Goal: Communication & Community: Answer question/provide support

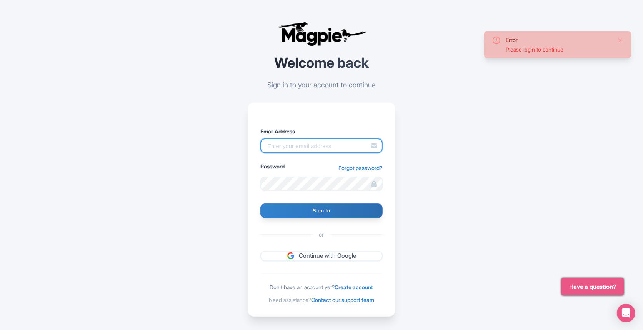
type input "[EMAIL_ADDRESS][DOMAIN_NAME]"
click at [286, 206] on input "Sign In" at bounding box center [321, 210] width 122 height 15
type input "Signing in..."
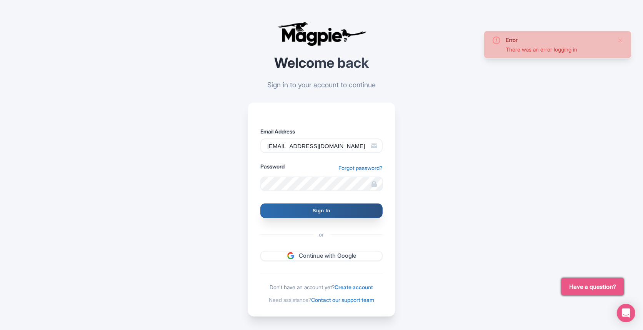
click at [291, 211] on input "Sign In" at bounding box center [321, 210] width 122 height 15
type input "Signing in..."
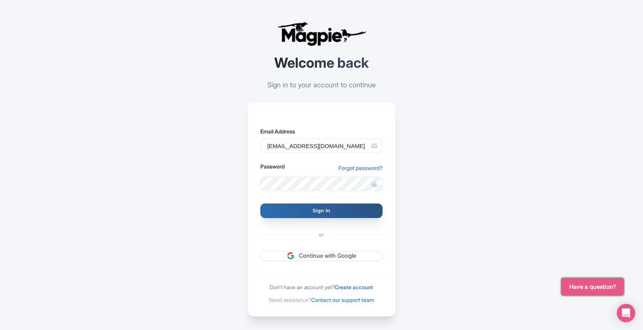
click at [329, 211] on input "Sign In" at bounding box center [321, 210] width 122 height 15
type input "Signing in..."
click at [285, 212] on input "Sign In" at bounding box center [321, 210] width 122 height 15
type input "Signing in..."
click at [334, 211] on input "Sign In" at bounding box center [321, 210] width 122 height 15
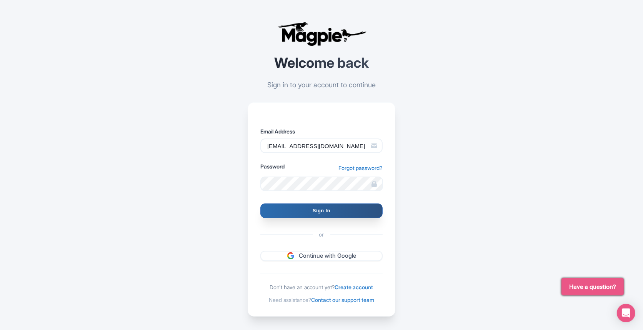
type input "Signing in..."
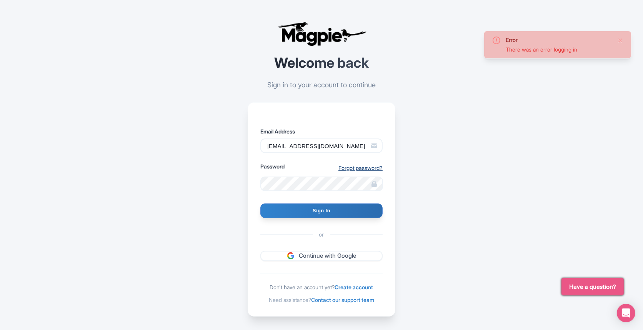
click at [347, 168] on link "Forgot password?" at bounding box center [360, 168] width 44 height 8
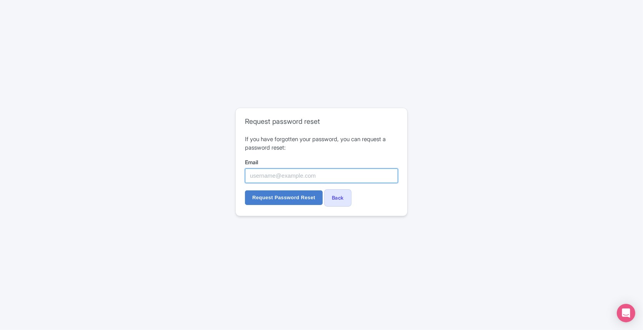
click at [297, 174] on input "Email" at bounding box center [321, 175] width 153 height 15
type input "[EMAIL_ADDRESS][DOMAIN_NAME]"
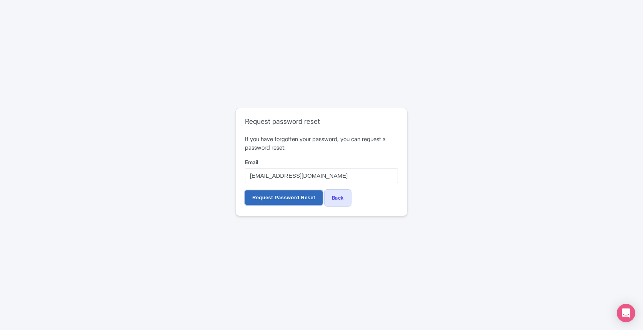
click at [289, 196] on input "Request Password Reset" at bounding box center [284, 197] width 78 height 15
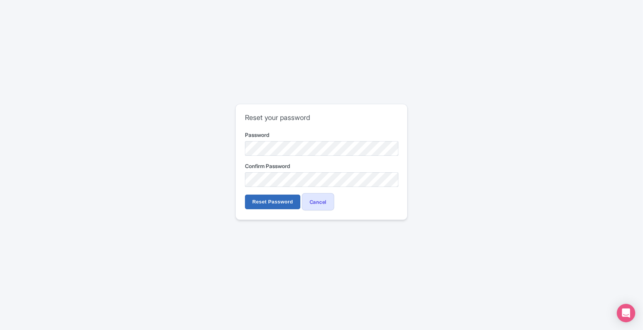
click at [265, 204] on input "Reset Password" at bounding box center [272, 201] width 55 height 15
click at [245, 194] on input "Reset Password" at bounding box center [272, 201] width 55 height 15
click at [266, 199] on input "Reset Password" at bounding box center [272, 201] width 55 height 15
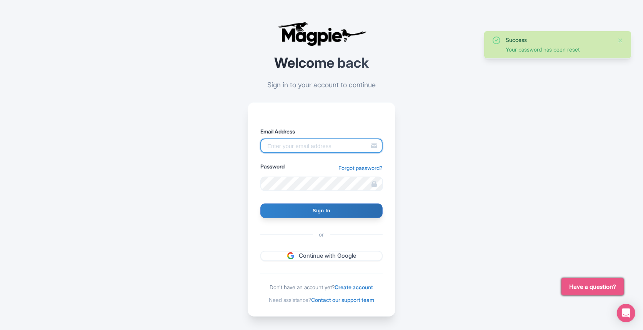
type input "[EMAIL_ADDRESS][DOMAIN_NAME]"
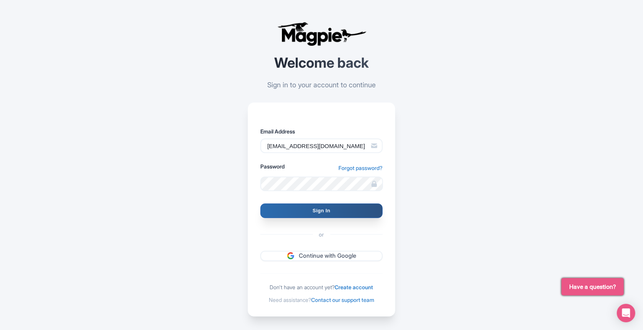
click at [287, 209] on input "Sign In" at bounding box center [321, 210] width 122 height 15
type input "Signing in..."
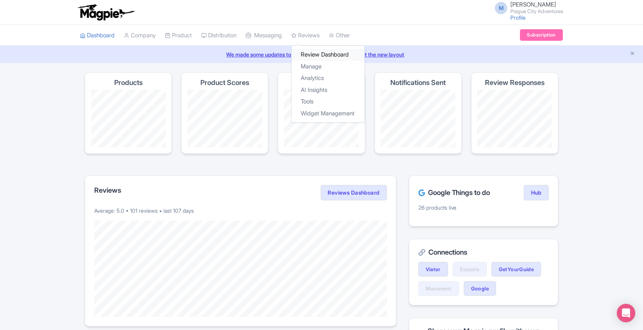
click at [320, 56] on link "Review Dashboard" at bounding box center [327, 55] width 73 height 12
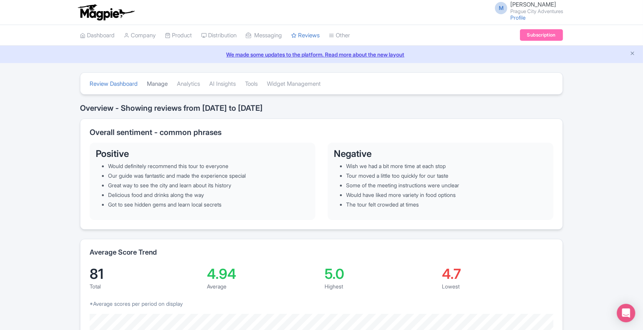
click at [155, 87] on link "Manage" at bounding box center [157, 83] width 21 height 21
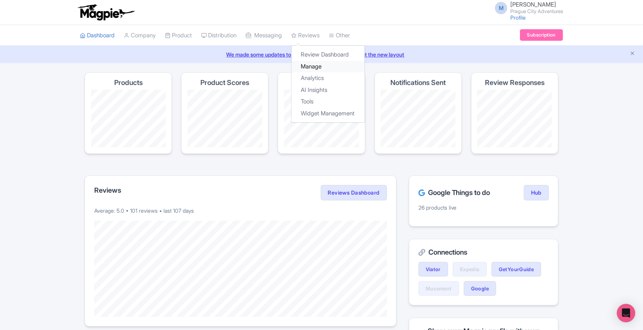
click at [313, 64] on link "Manage" at bounding box center [327, 67] width 73 height 12
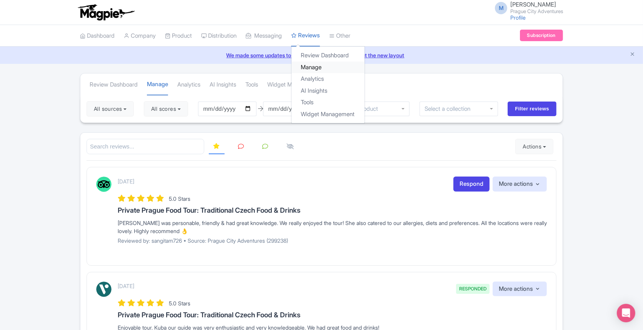
click at [315, 67] on link "Manage" at bounding box center [327, 67] width 73 height 12
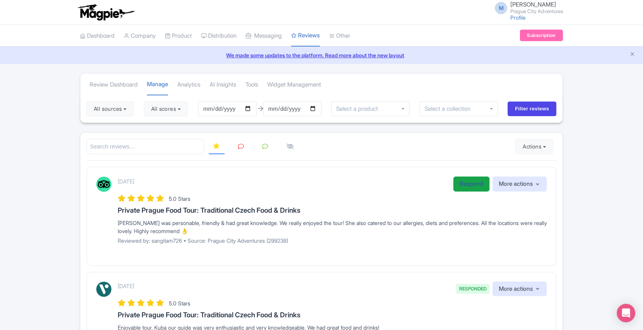
click at [463, 181] on link "Respond" at bounding box center [471, 183] width 36 height 15
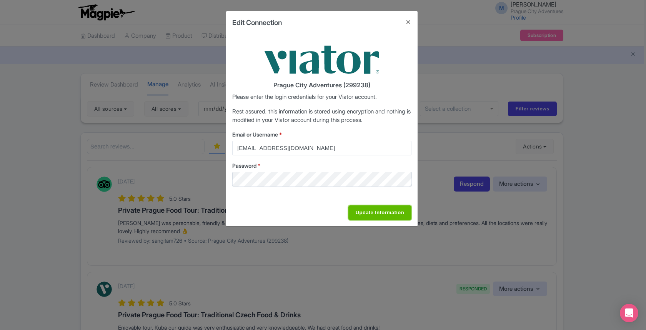
click at [377, 211] on input "Update Information" at bounding box center [379, 212] width 63 height 15
type input "Saving..."
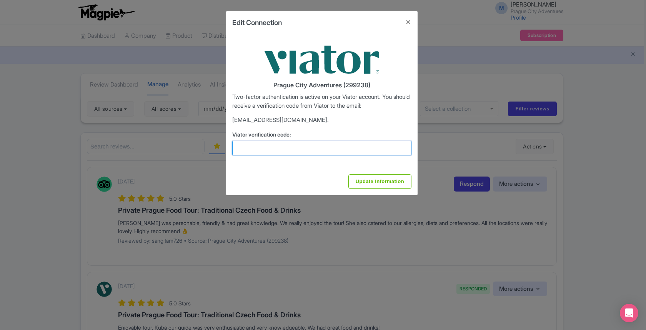
click at [272, 151] on input "Viator verification code:" at bounding box center [321, 148] width 179 height 15
paste input "181975"
type input "181975"
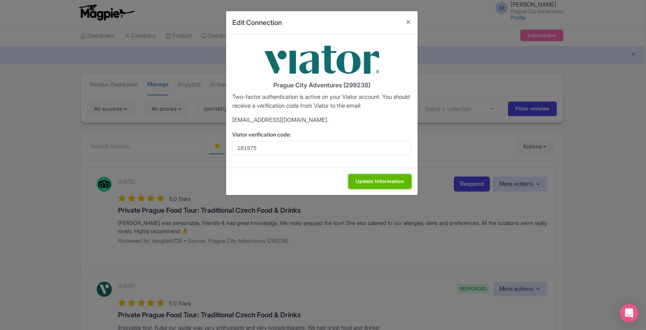
click at [388, 178] on input "Update Information" at bounding box center [379, 181] width 63 height 15
type input "Update Information"
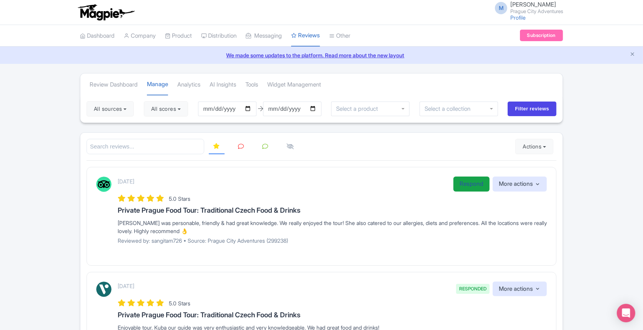
click at [462, 183] on link "Respond" at bounding box center [471, 183] width 36 height 15
click at [471, 181] on link "Respond" at bounding box center [471, 183] width 36 height 15
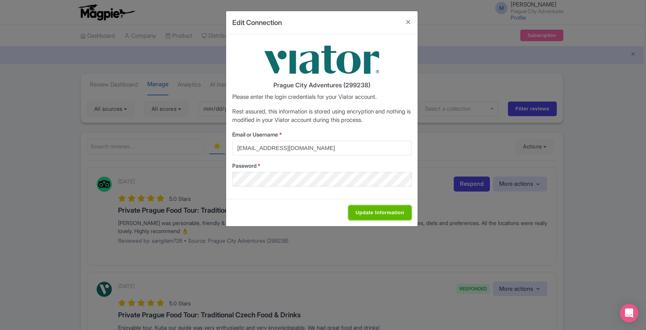
click at [382, 209] on input "Update Information" at bounding box center [379, 212] width 63 height 15
type input "Saving..."
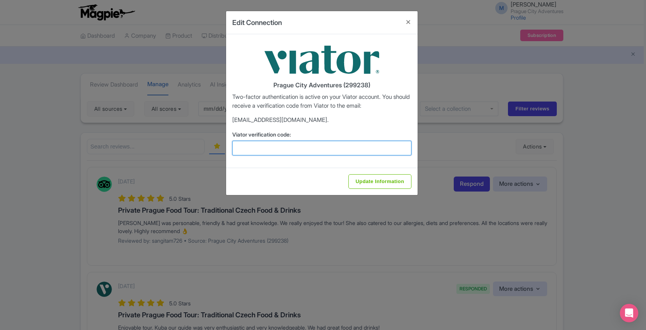
click at [309, 149] on input "Viator verification code:" at bounding box center [321, 148] width 179 height 15
paste input "774579"
type input "774579"
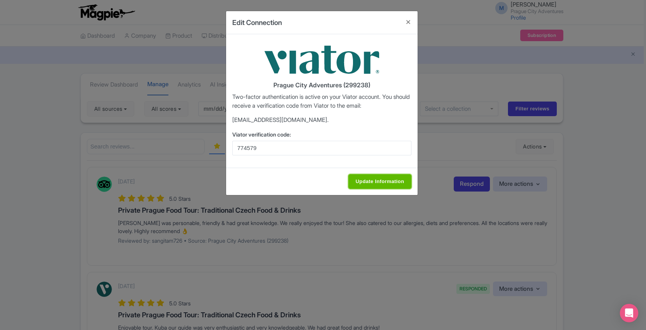
click at [384, 183] on input "Update Information" at bounding box center [379, 181] width 63 height 15
type input "Update Information"
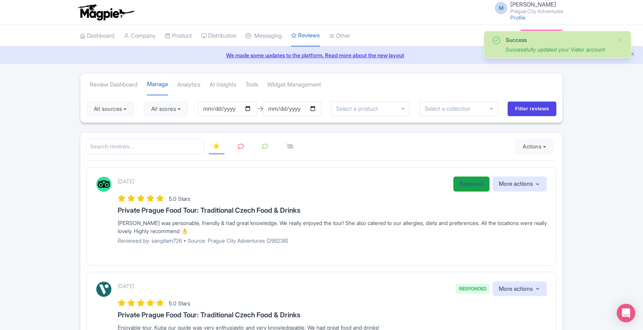
click at [474, 181] on link "Respond" at bounding box center [471, 183] width 36 height 15
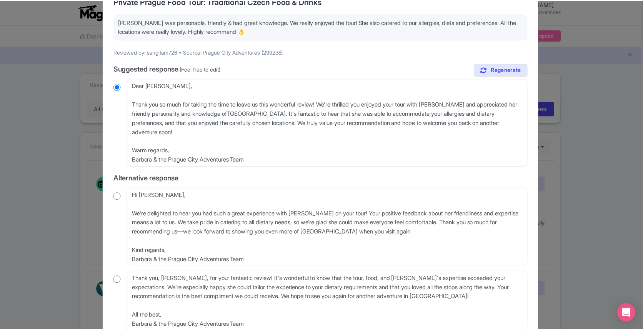
scroll to position [80, 0]
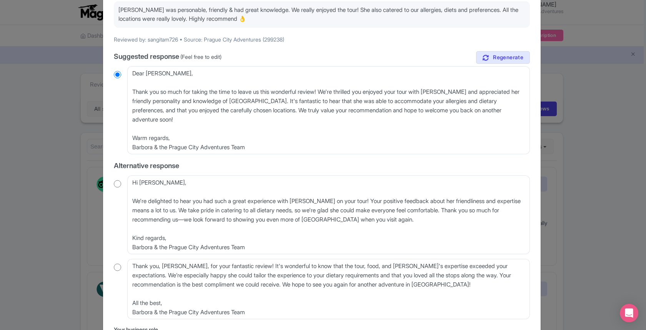
click at [562, 159] on div "Respond to review [DATE] 5.0 Stars Private Prague Food Tour: Traditional Czech …" at bounding box center [323, 165] width 646 height 330
